Goal: Information Seeking & Learning: Learn about a topic

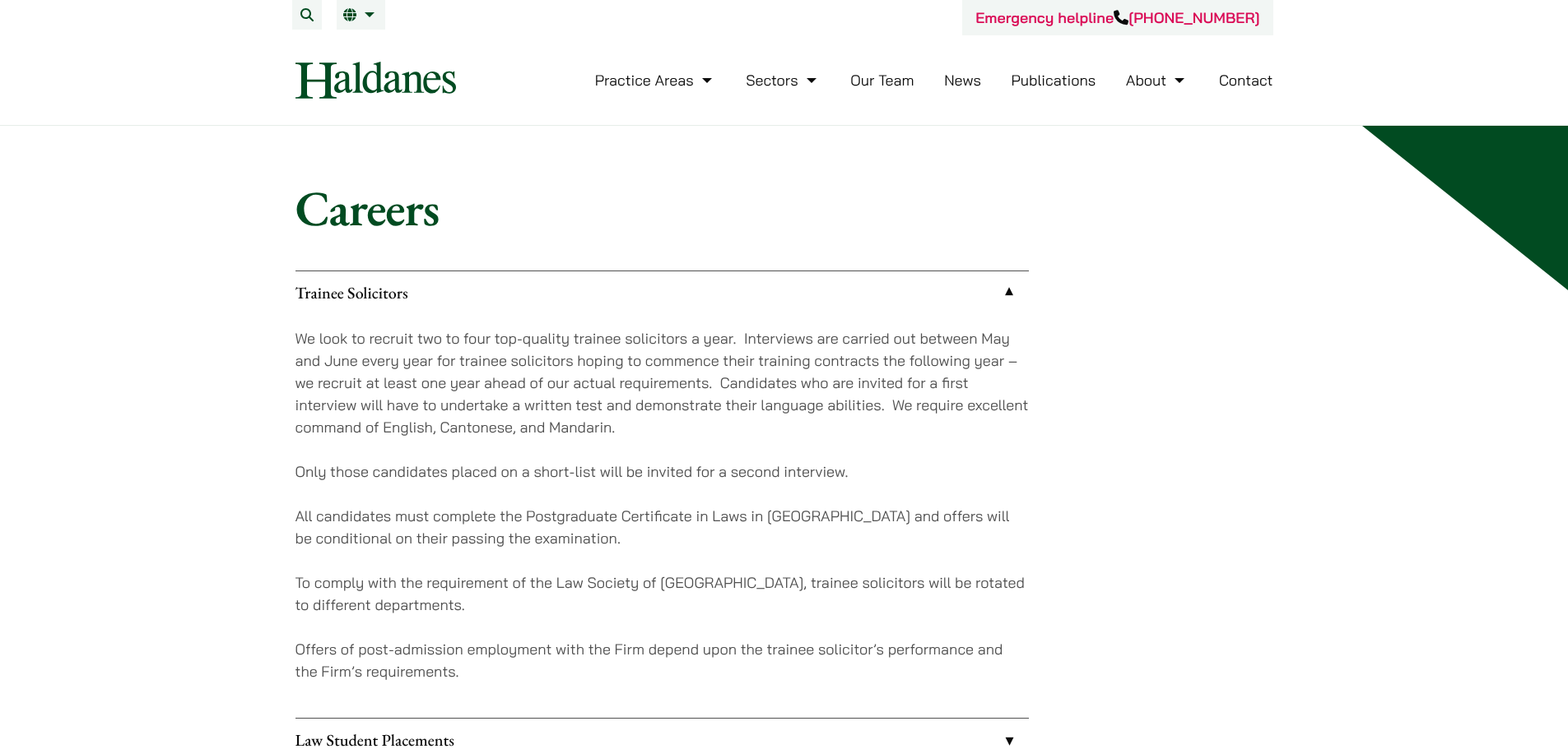
click at [583, 401] on p "We look to recruit two to four top-quality trainee solicitors a year. Interview…" at bounding box center [662, 383] width 733 height 111
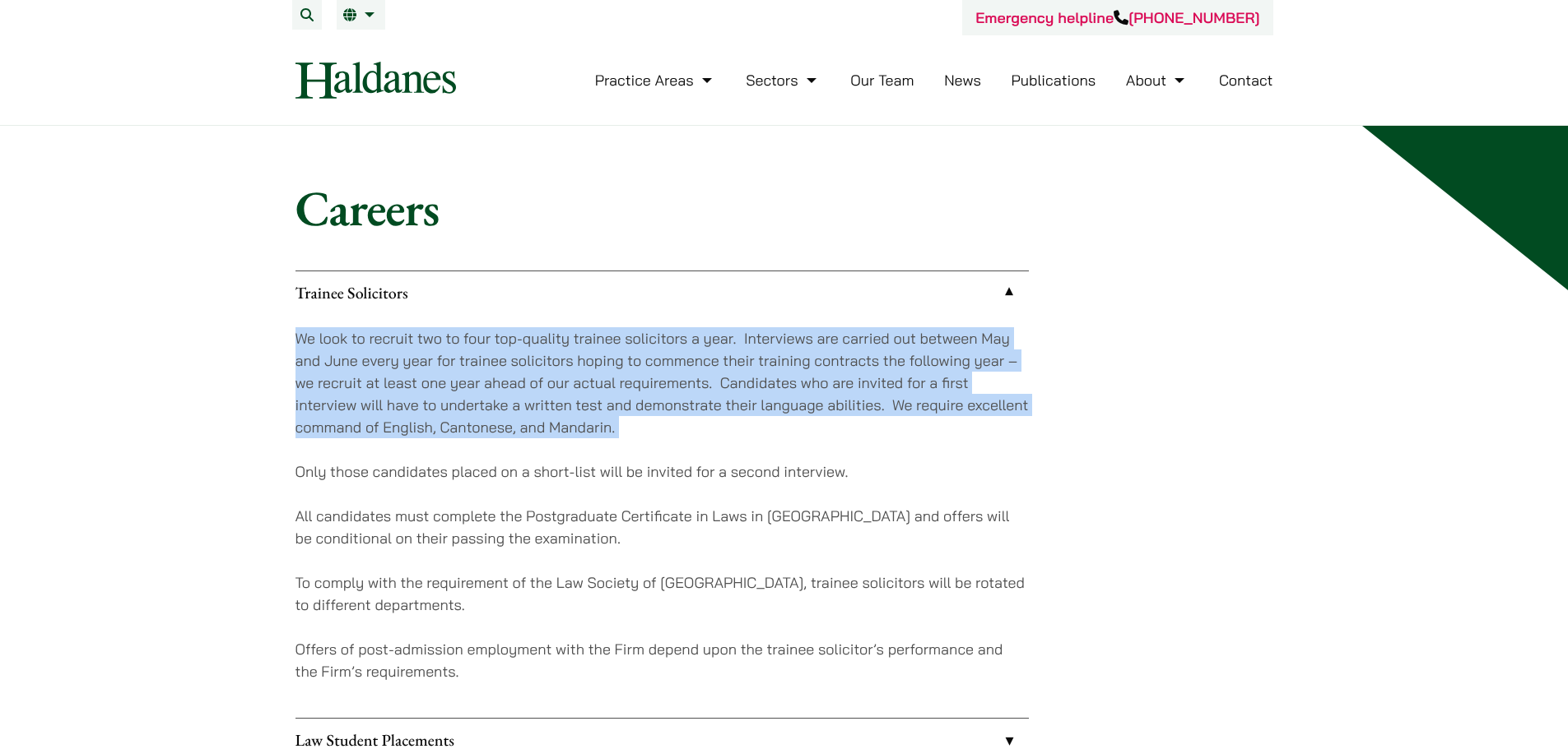
click at [583, 401] on p "We look to recruit two to four top-quality trainee solicitors a year. Interview…" at bounding box center [662, 383] width 733 height 111
click at [596, 428] on p "We look to recruit two to four top-quality trainee solicitors a year. Interview…" at bounding box center [662, 383] width 733 height 111
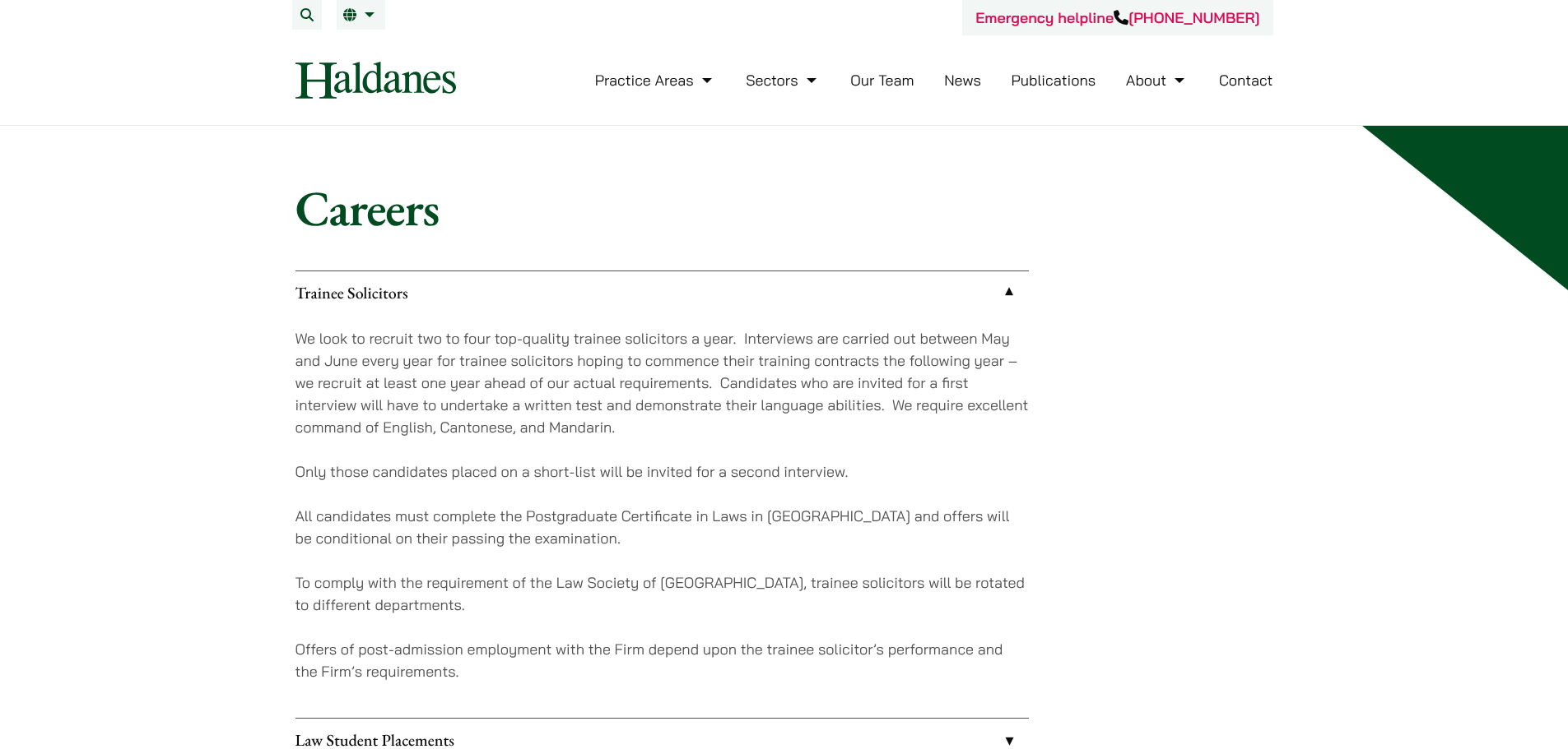
click at [695, 453] on div "We look to recruit two to four top-quality trainee solicitors a year. Interview…" at bounding box center [662, 516] width 733 height 404
click at [681, 538] on p "All candidates must complete the Postgraduate Certificate in Laws in [GEOGRAPHI…" at bounding box center [662, 526] width 733 height 45
click at [681, 537] on p "All candidates must complete the Postgraduate Certificate in Laws in [GEOGRAPHI…" at bounding box center [662, 526] width 733 height 45
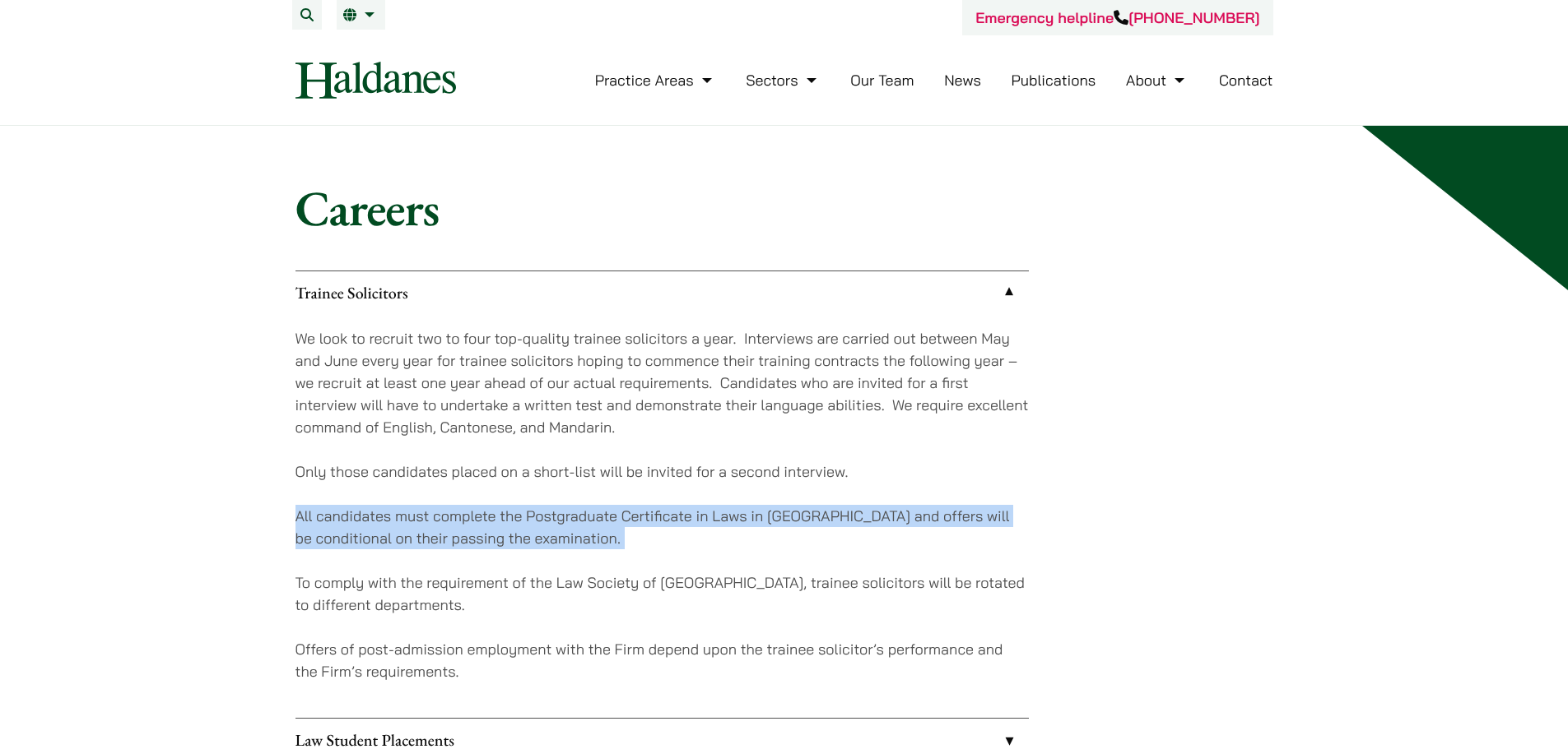
click at [681, 537] on p "All candidates must complete the Postgraduate Certificate in Laws in [GEOGRAPHI…" at bounding box center [662, 526] width 733 height 45
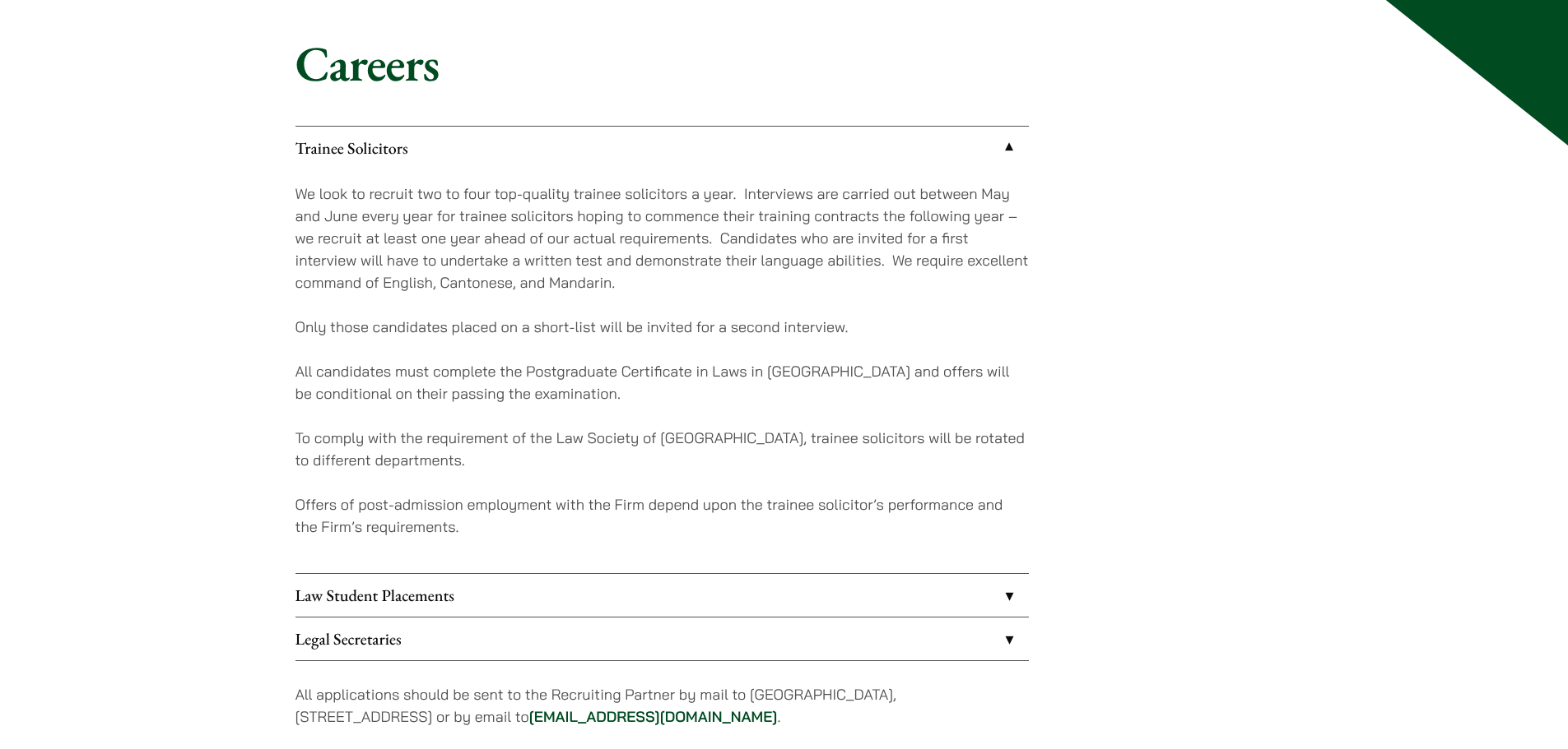
scroll to position [165, 0]
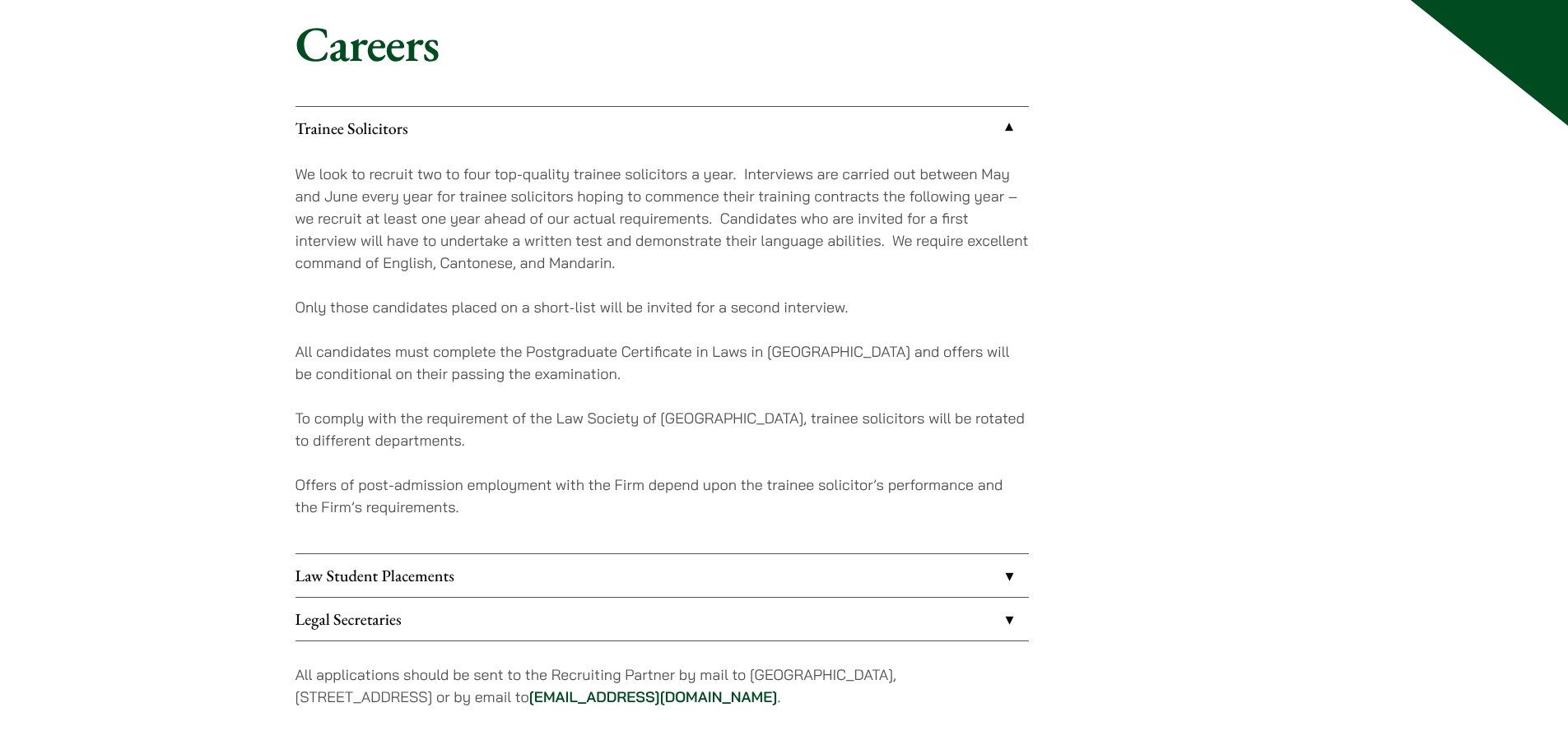
click at [702, 573] on link "Law Student Placements" at bounding box center [662, 575] width 733 height 43
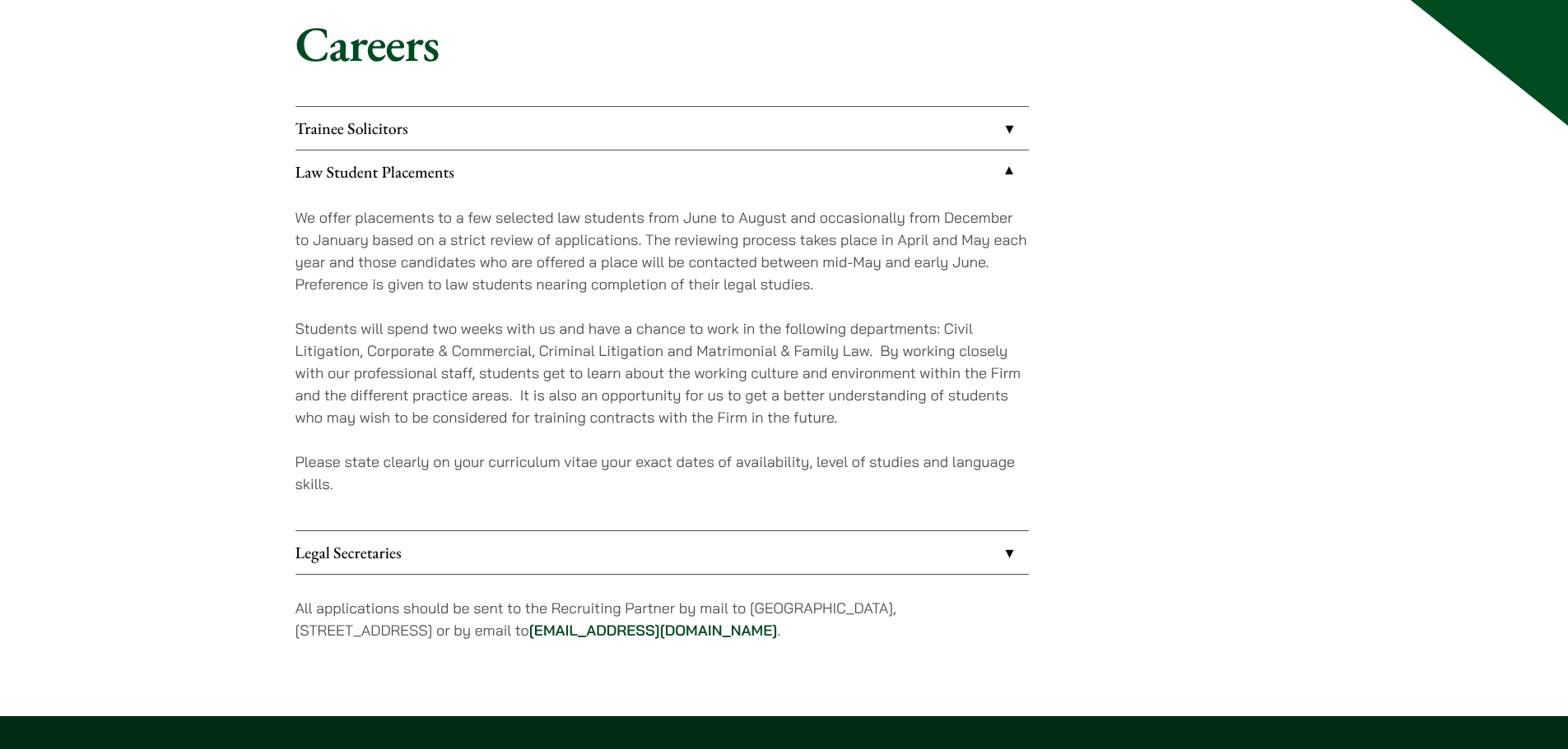
click at [826, 192] on link "Law Student Placements" at bounding box center [662, 172] width 733 height 43
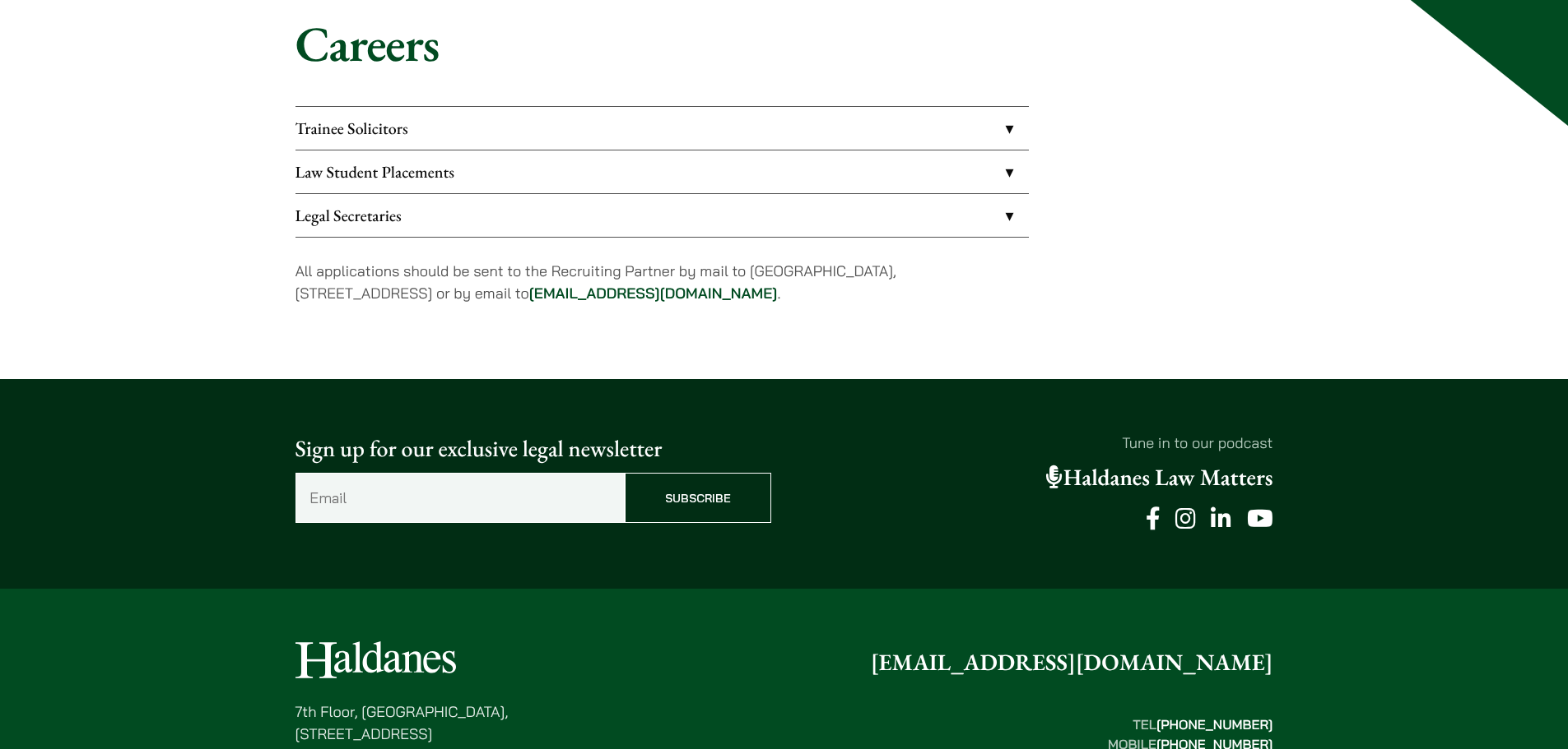
click at [807, 207] on link "Legal Secretaries" at bounding box center [662, 215] width 733 height 43
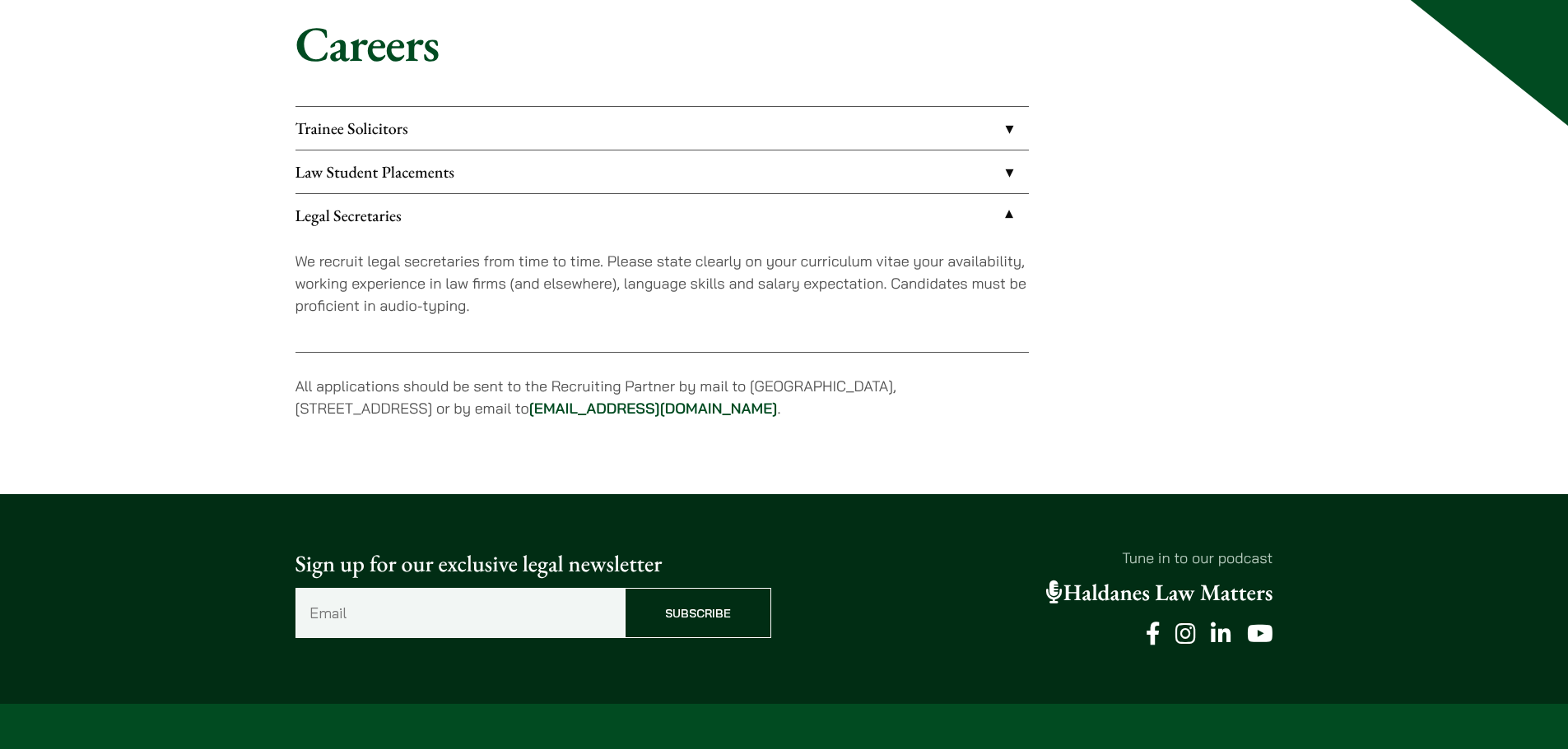
click at [802, 211] on link "Legal Secretaries" at bounding box center [662, 215] width 733 height 43
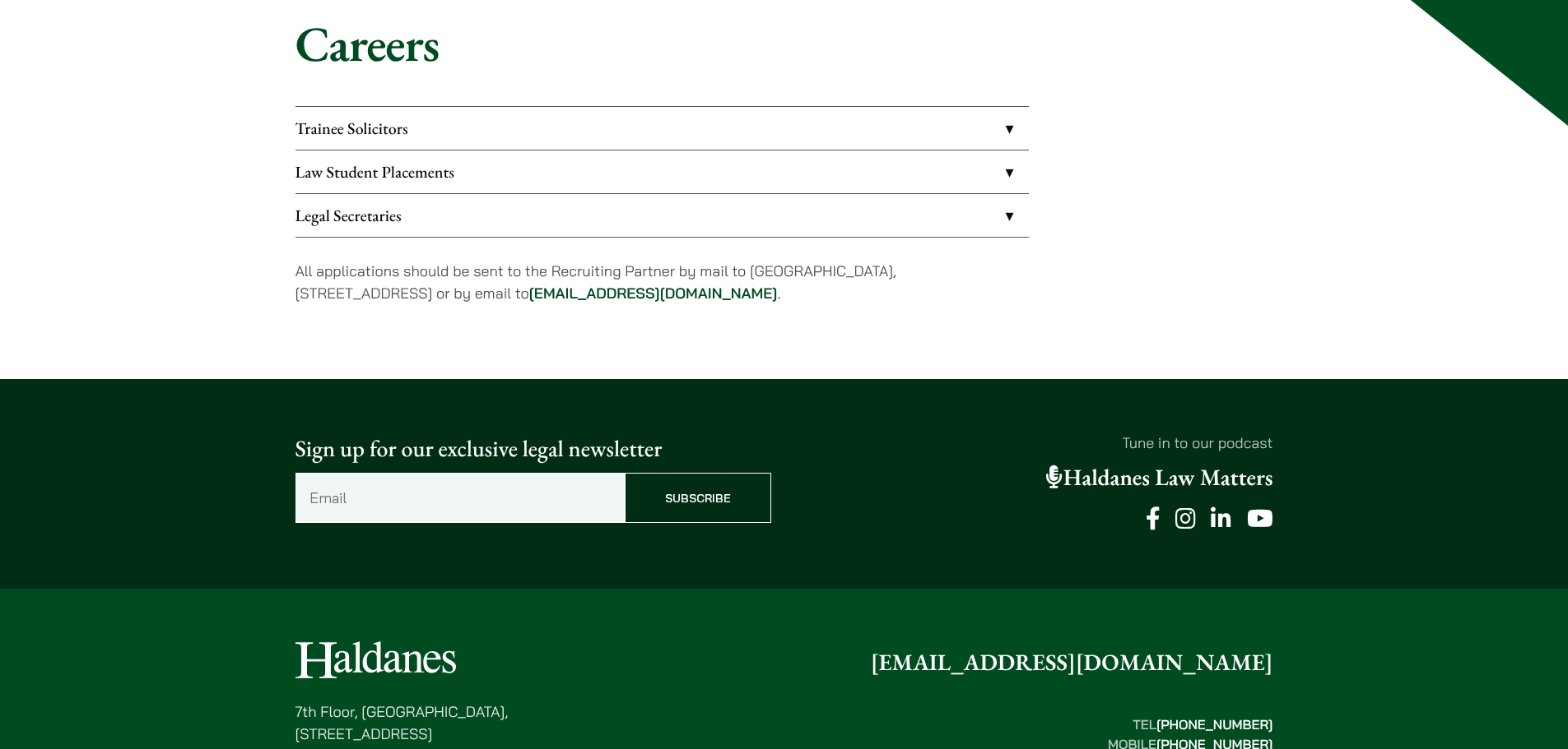
click at [745, 131] on link "Trainee Solicitors" at bounding box center [662, 128] width 733 height 43
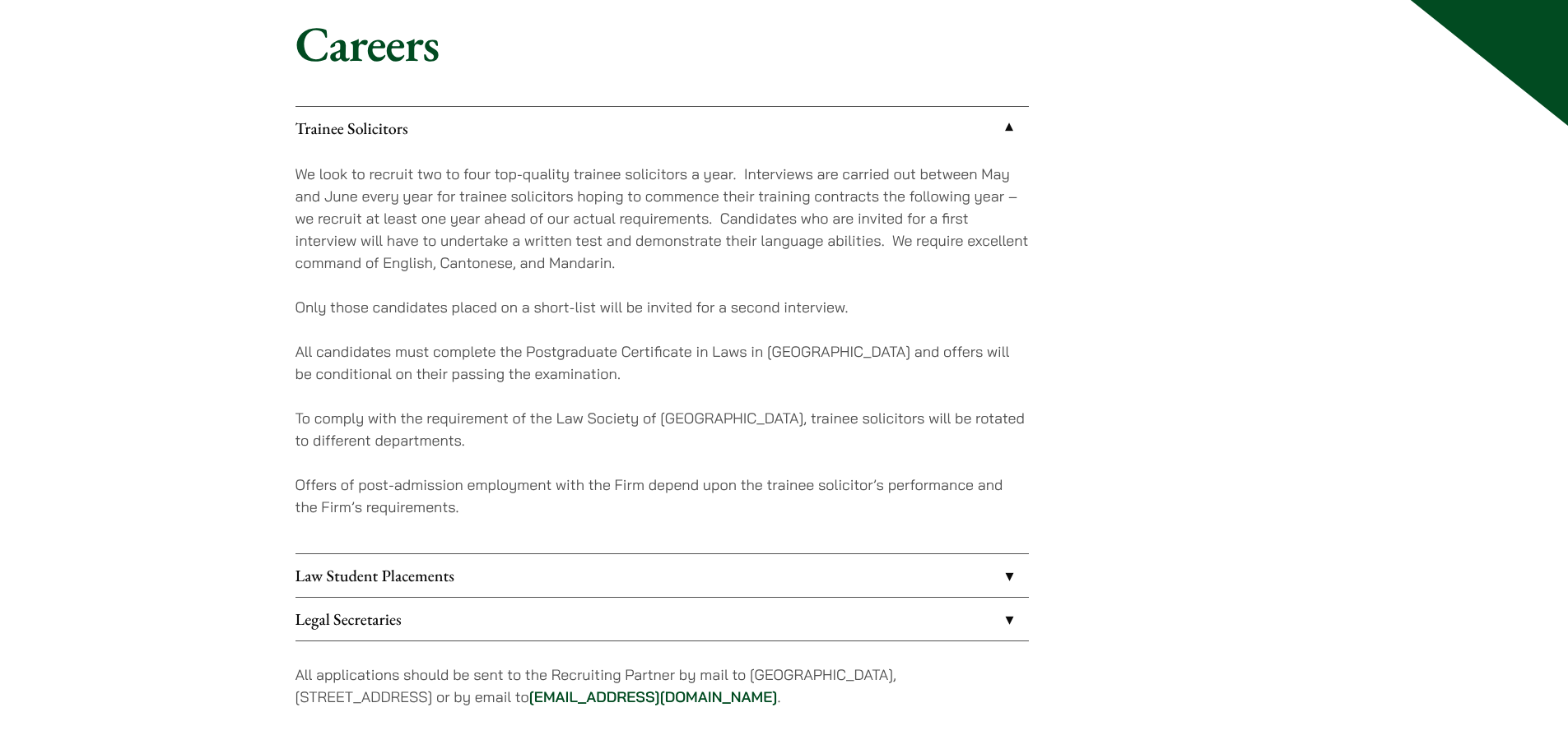
scroll to position [82, 0]
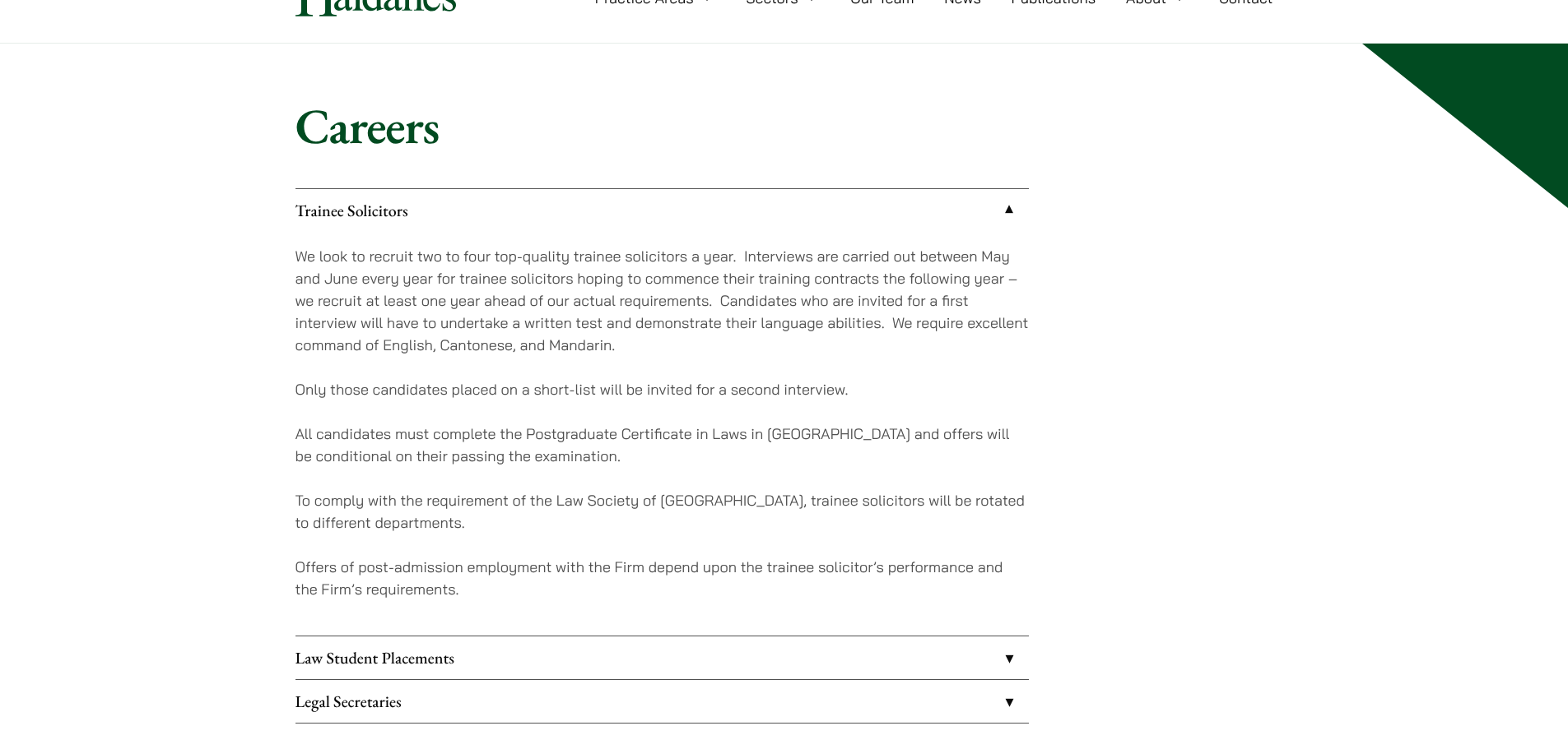
click at [722, 309] on p "We look to recruit two to four top-quality trainee solicitors a year. Interview…" at bounding box center [662, 301] width 733 height 111
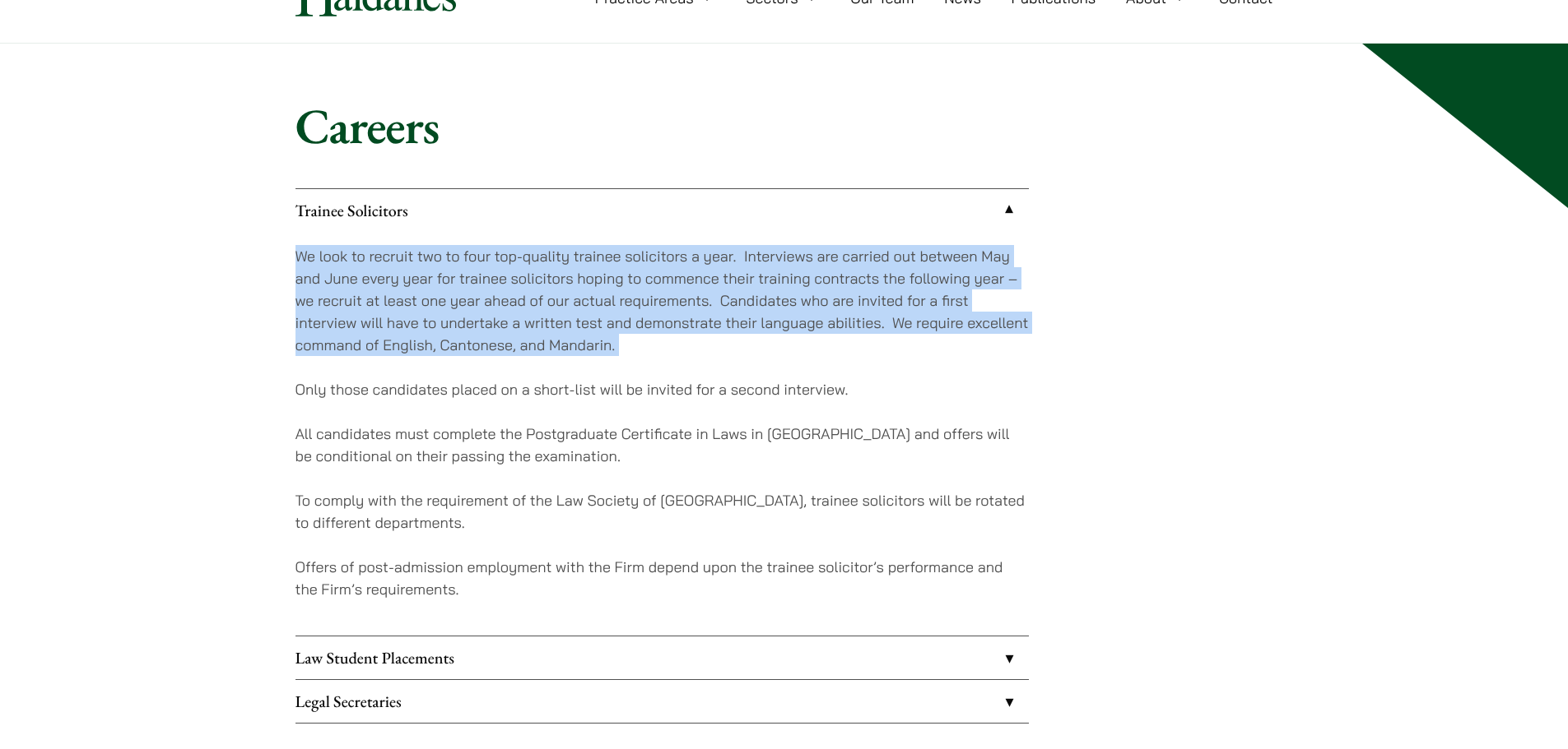
click at [722, 309] on p "We look to recruit two to four top-quality trainee solicitors a year. Interview…" at bounding box center [662, 301] width 733 height 111
click at [736, 315] on p "We look to recruit two to four top-quality trainee solicitors a year. Interview…" at bounding box center [662, 301] width 733 height 111
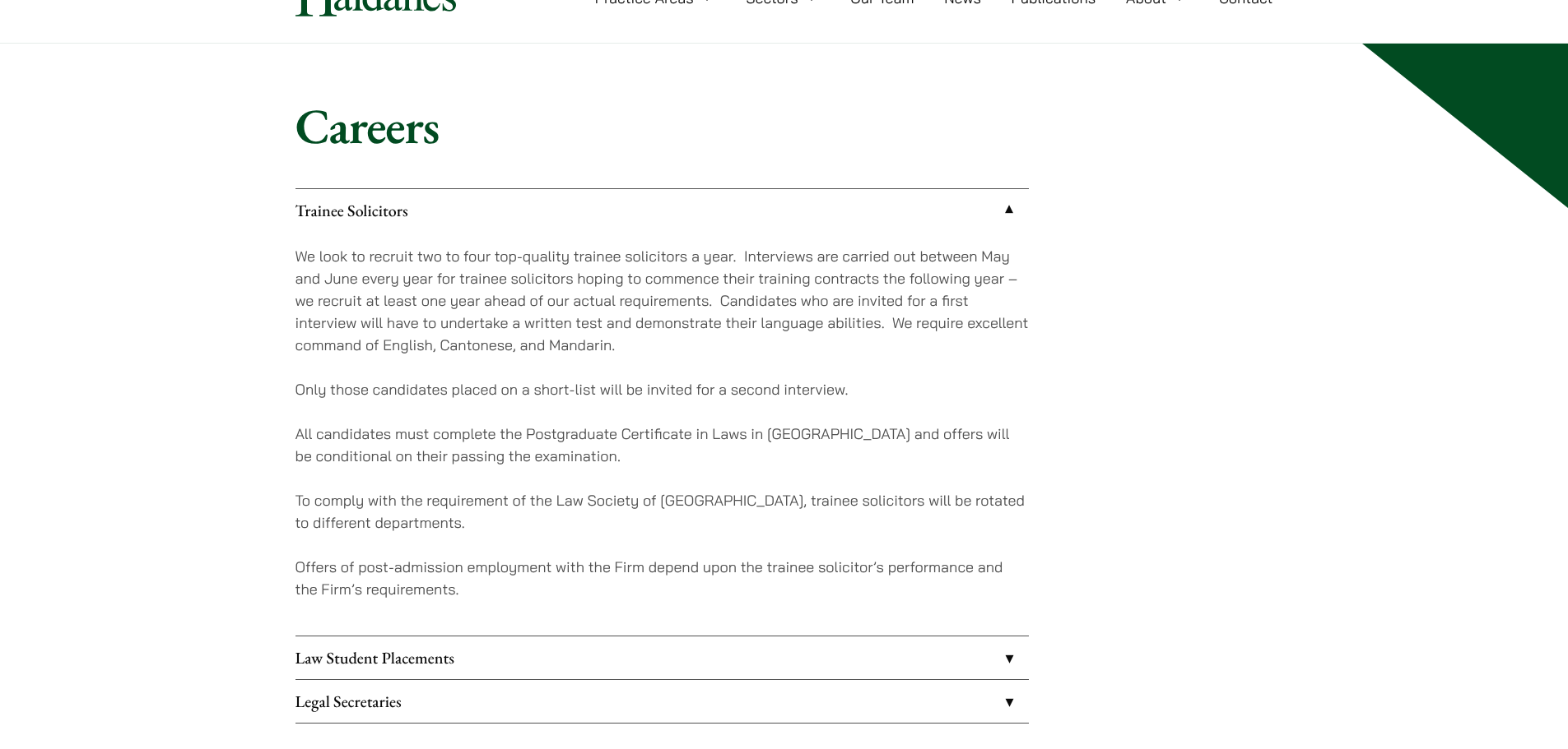
click at [787, 349] on p "We look to recruit two to four top-quality trainee solicitors a year. Interview…" at bounding box center [662, 301] width 733 height 111
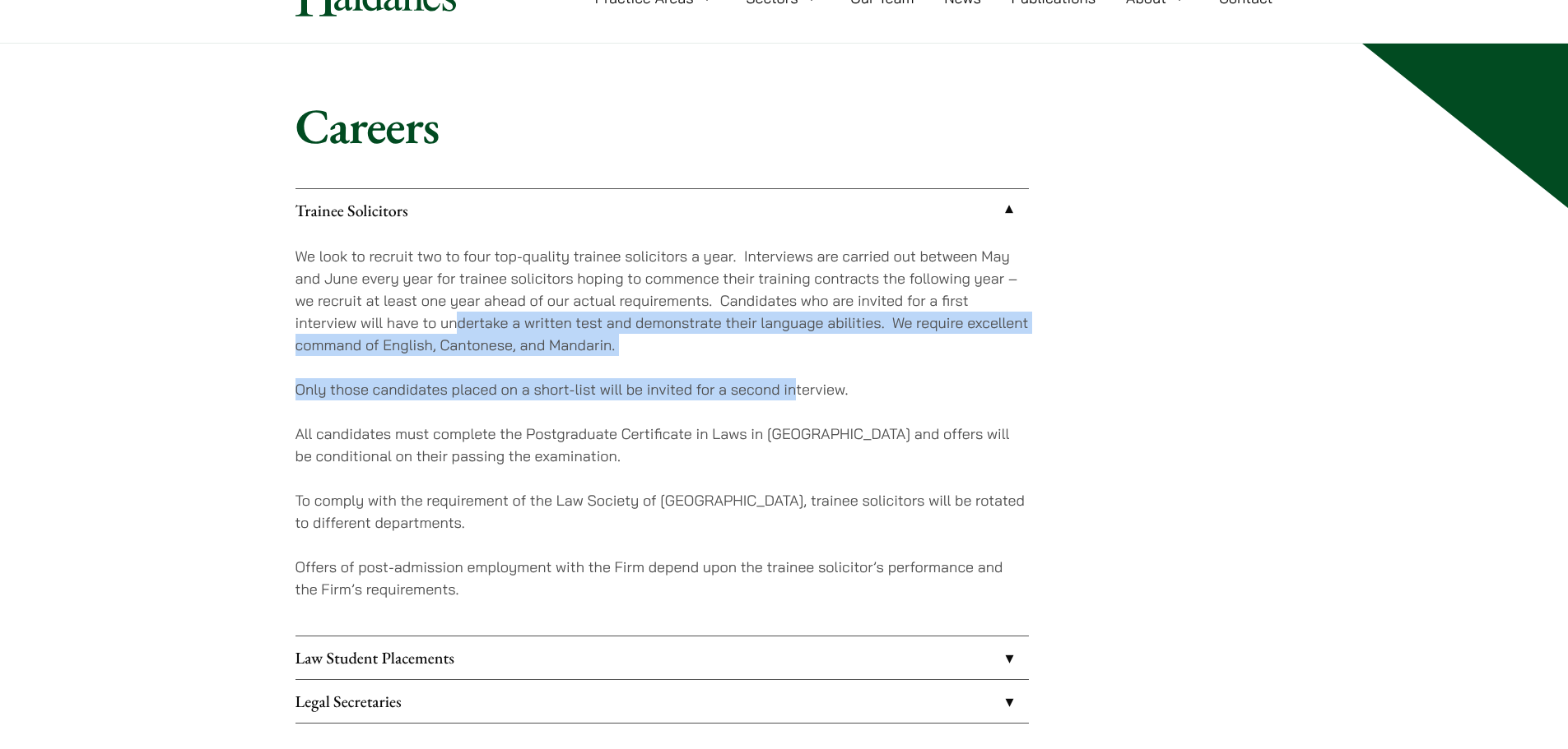
drag, startPoint x: 792, startPoint y: 357, endPoint x: 461, endPoint y: 333, distance: 331.9
click at [461, 333] on div "We look to recruit two to four top-quality trainee solicitors a year. Interview…" at bounding box center [662, 434] width 733 height 404
click at [756, 348] on p "We look to recruit two to four top-quality trainee solicitors a year. Interview…" at bounding box center [662, 301] width 733 height 111
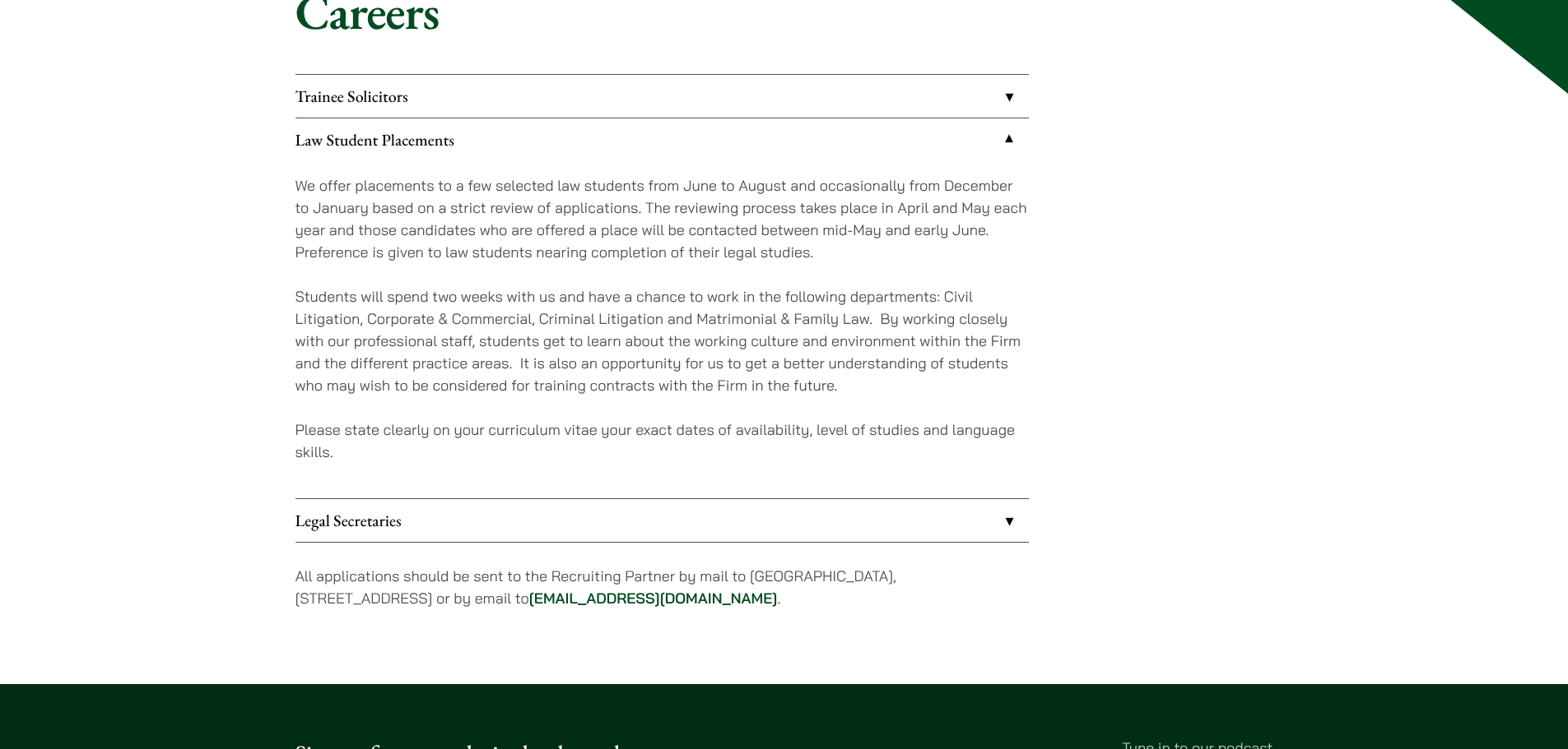
scroll to position [165, 0]
